Goal: Use online tool/utility: Use online tool/utility

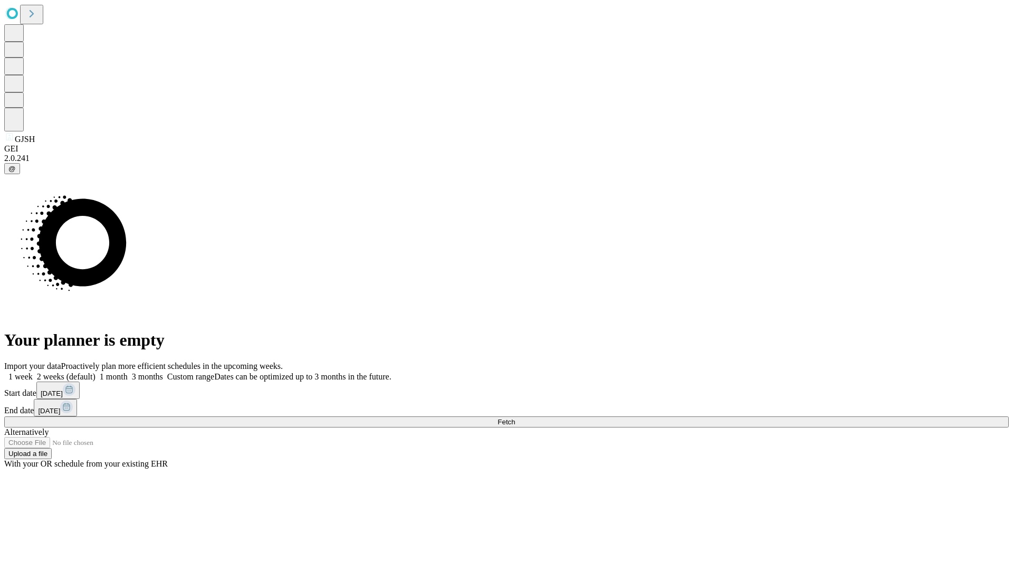
click at [515, 418] on span "Fetch" at bounding box center [505, 422] width 17 height 8
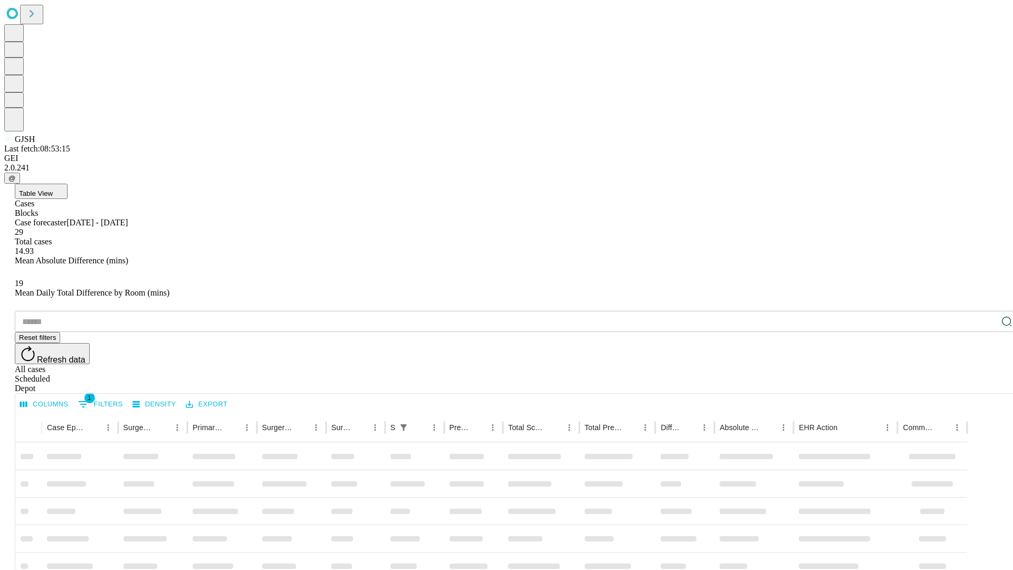
click at [53, 189] on span "Table View" at bounding box center [36, 193] width 34 height 8
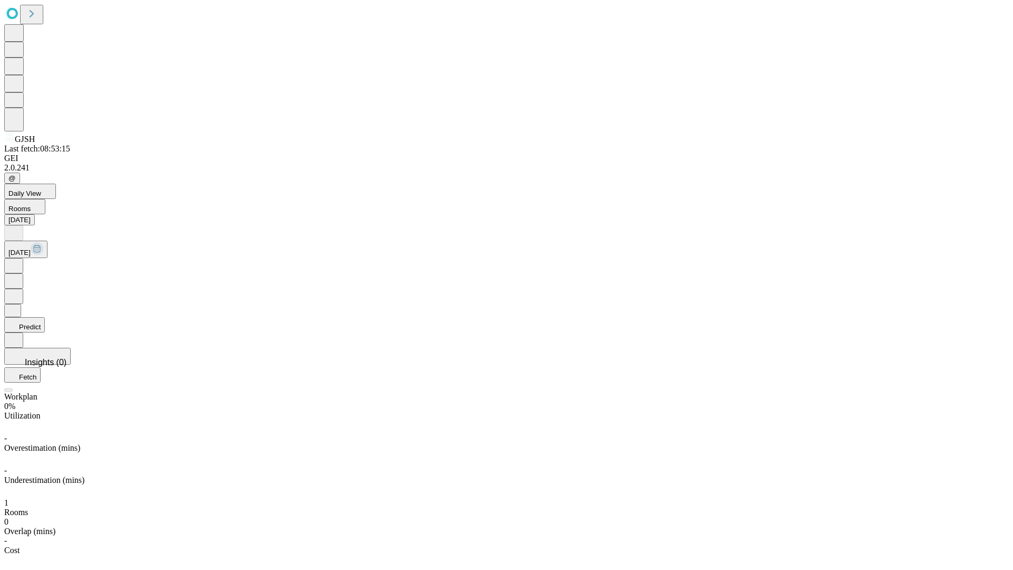
click at [45, 317] on button "Predict" at bounding box center [24, 324] width 41 height 15
